Goal: Task Accomplishment & Management: Complete application form

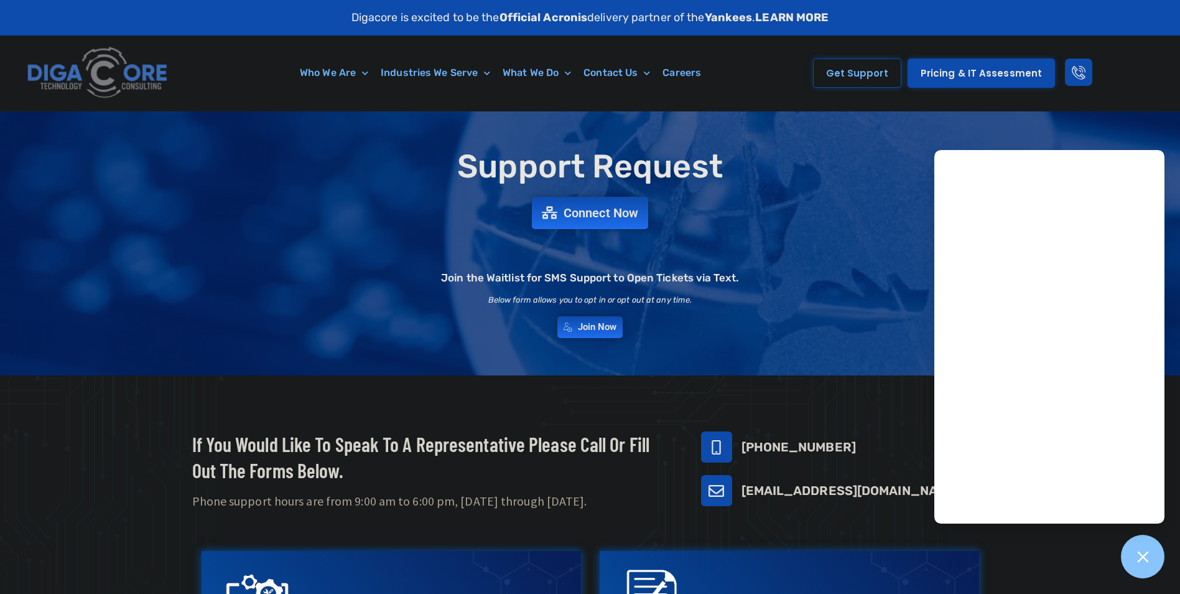
click at [157, 69] on img at bounding box center [98, 73] width 149 height 63
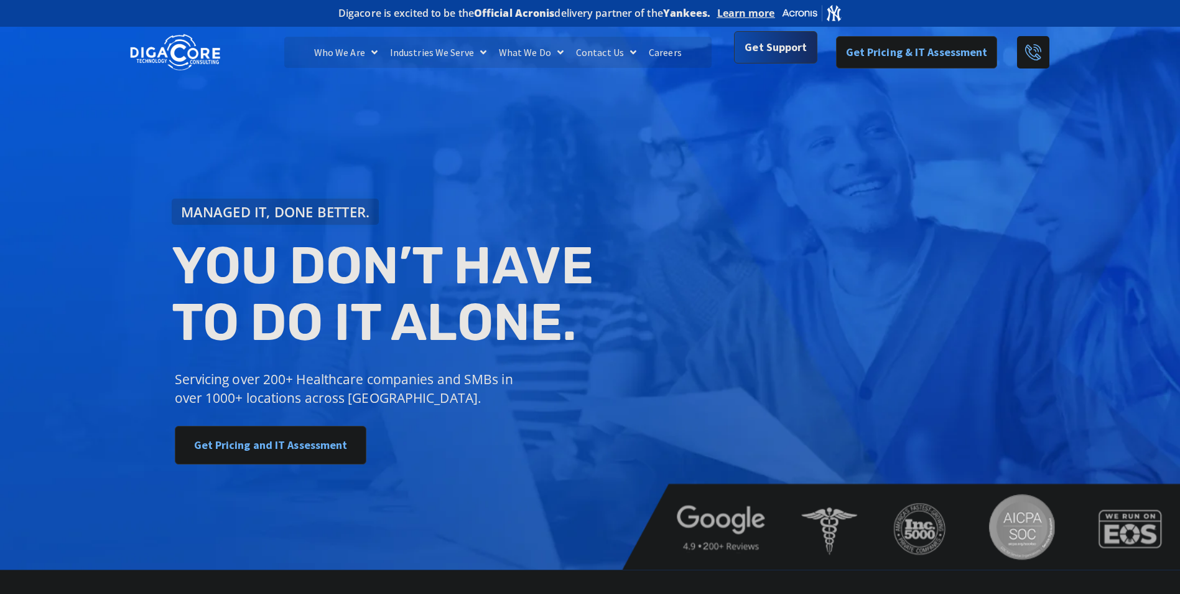
click at [768, 63] on link "Get Support" at bounding box center [775, 47] width 83 height 32
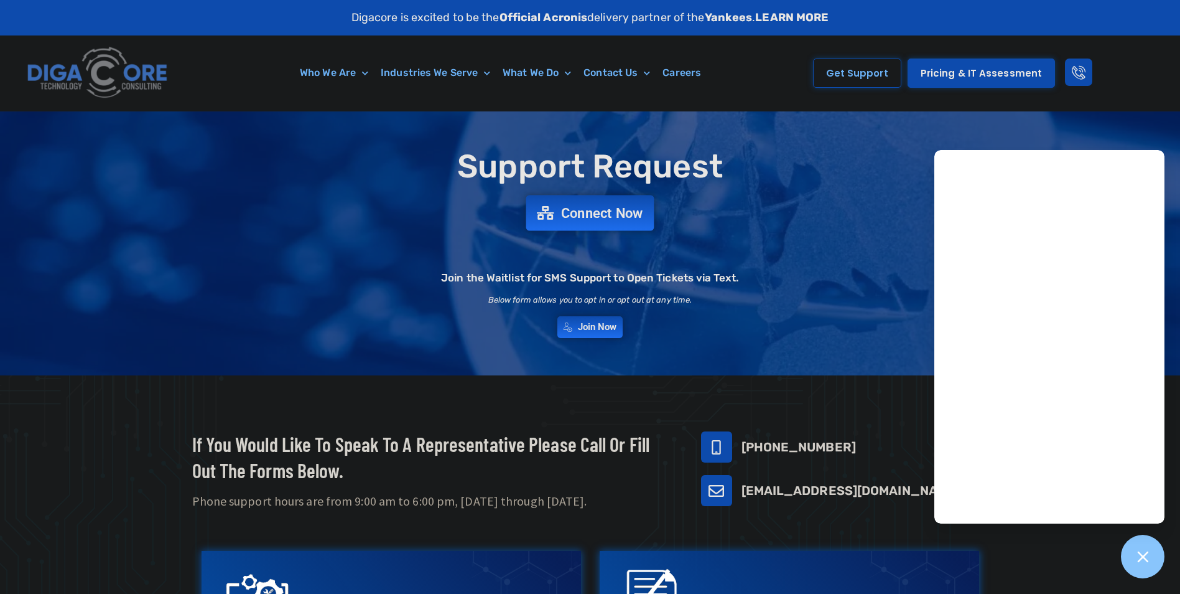
click at [620, 222] on link "Connect Now" at bounding box center [590, 212] width 128 height 35
